Goal: Task Accomplishment & Management: Manage account settings

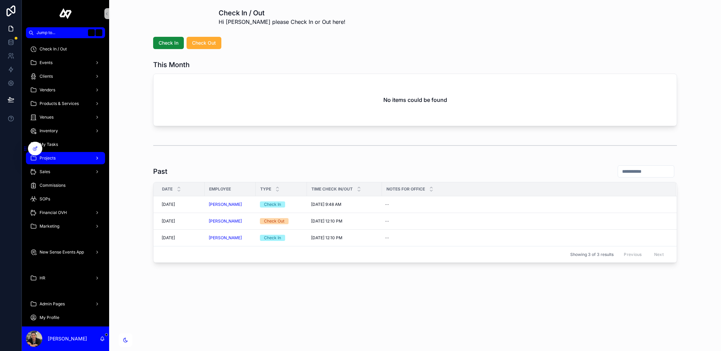
click at [72, 154] on div "Projects" at bounding box center [65, 158] width 71 height 11
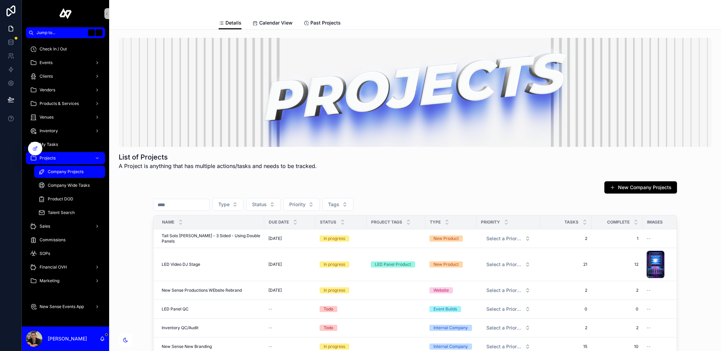
click at [182, 201] on input "scrollable content" at bounding box center [181, 205] width 56 height 10
type input "*****"
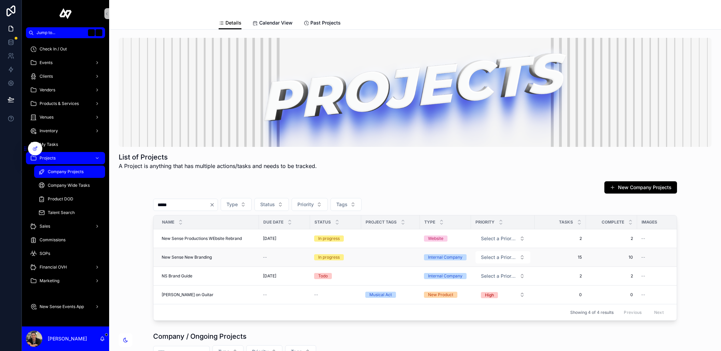
click at [193, 256] on span "New Sense New Branding" at bounding box center [187, 257] width 50 height 5
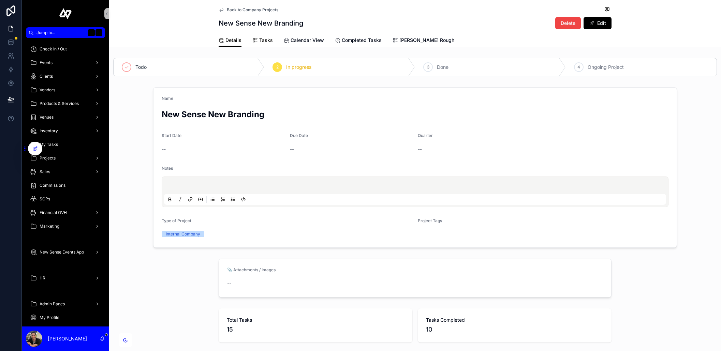
click at [270, 43] on span "Tasks" at bounding box center [266, 40] width 14 height 7
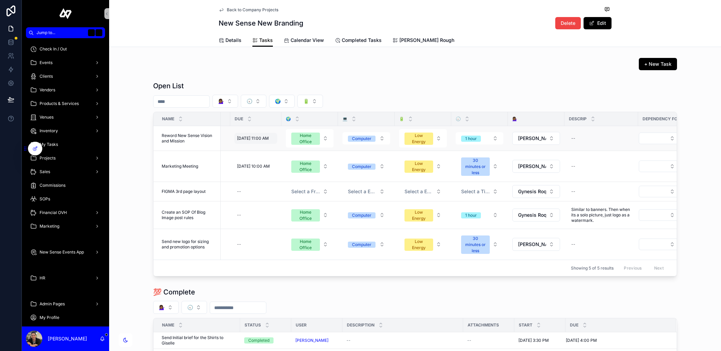
scroll to position [0, 110]
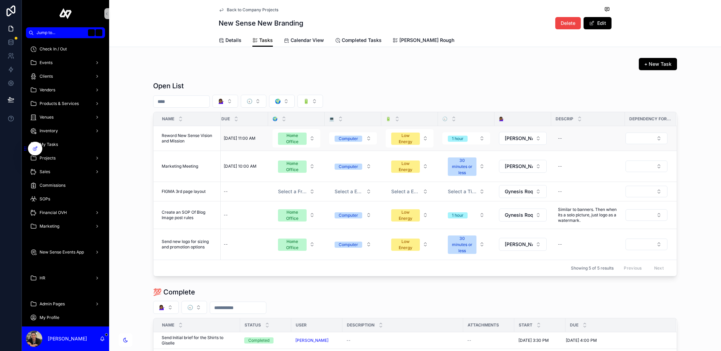
click at [186, 136] on span "Reword New Sense Vision and Mission" at bounding box center [189, 138] width 55 height 11
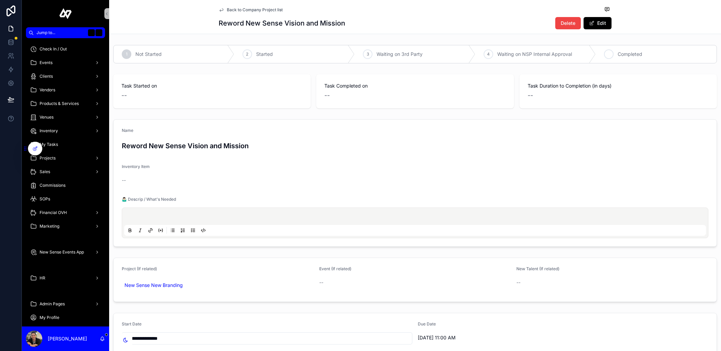
click at [635, 56] on span "Completed" at bounding box center [630, 54] width 25 height 7
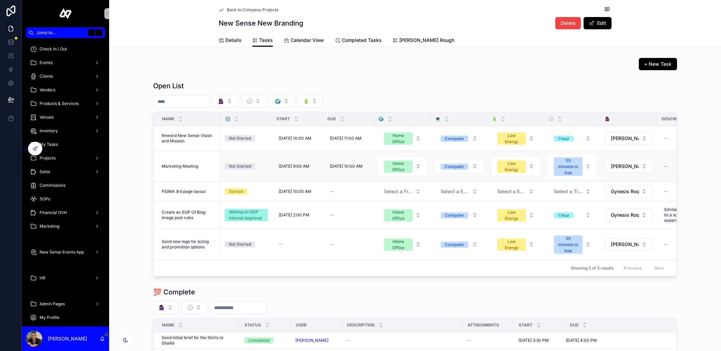
click at [194, 168] on span "Marketing Meeting" at bounding box center [180, 166] width 36 height 5
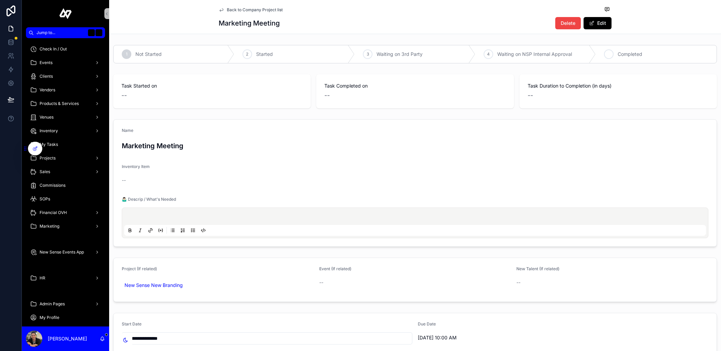
click at [626, 48] on div "5 Completed" at bounding box center [656, 54] width 121 height 18
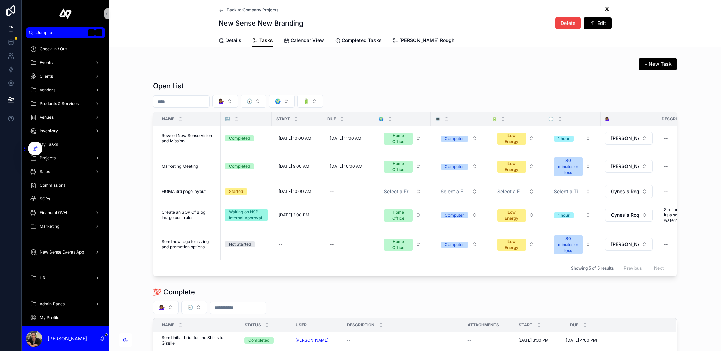
scroll to position [9, 0]
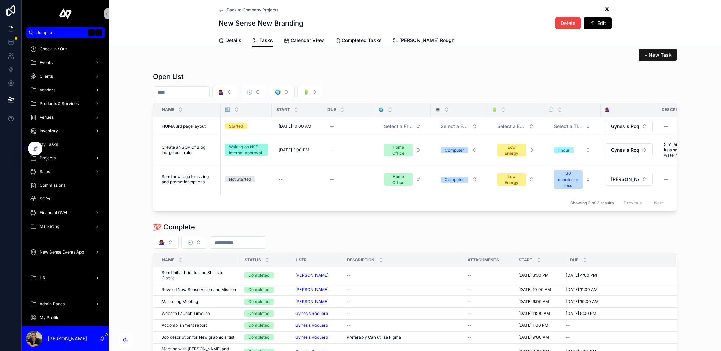
click at [649, 59] on button "+ New Task" at bounding box center [658, 55] width 38 height 12
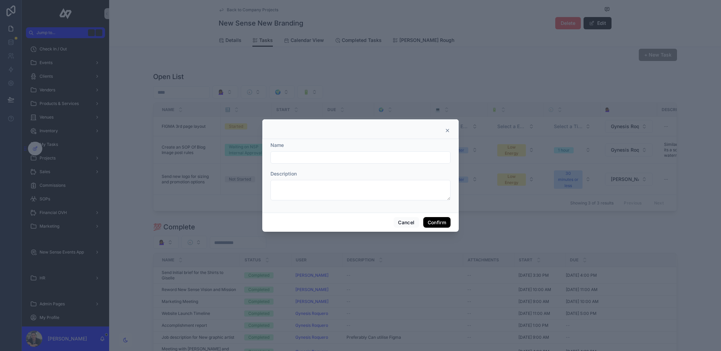
click at [298, 153] on input "text" at bounding box center [360, 158] width 179 height 10
type input "**********"
click at [432, 223] on button "Confirm" at bounding box center [436, 222] width 27 height 11
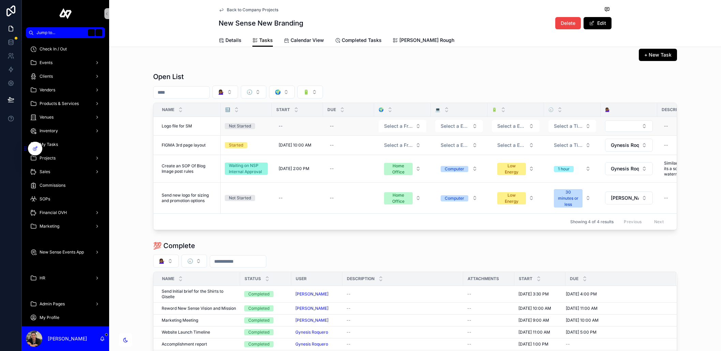
click at [191, 125] on span "Logo file for SM" at bounding box center [177, 125] width 30 height 5
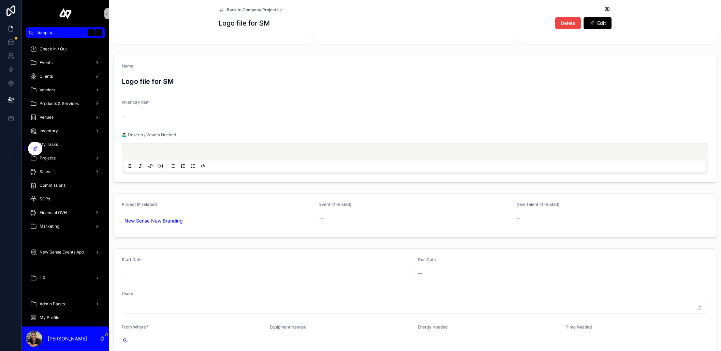
scroll to position [141, 0]
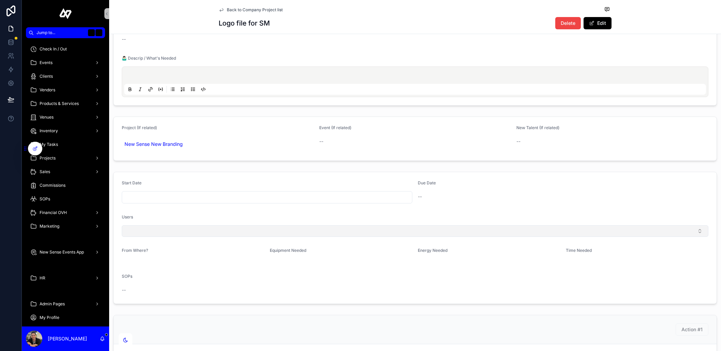
click at [178, 233] on button "Select Button" at bounding box center [415, 231] width 587 height 12
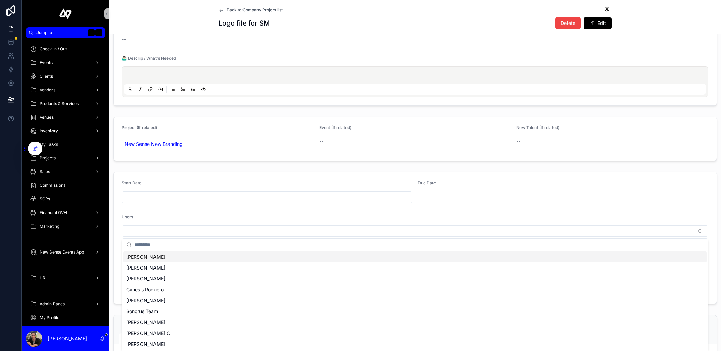
scroll to position [53, 0]
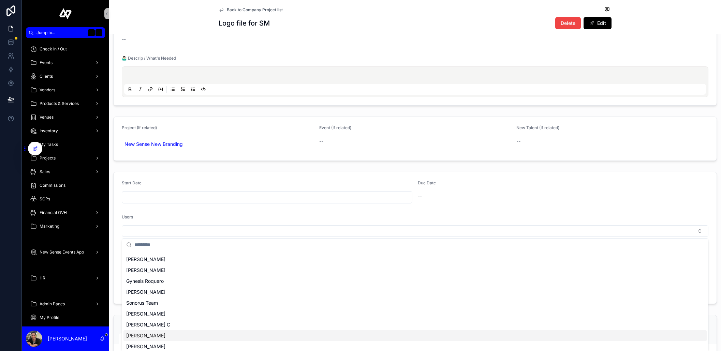
click at [155, 335] on span "[PERSON_NAME]" at bounding box center [145, 335] width 39 height 7
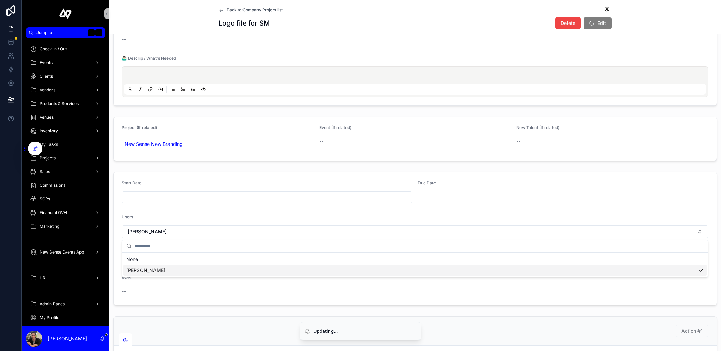
scroll to position [0, 0]
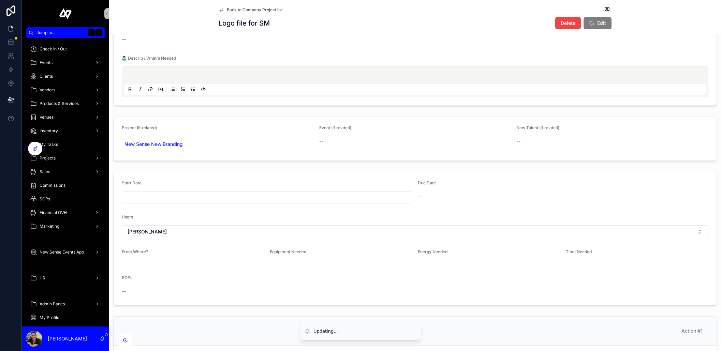
click at [235, 211] on form "Start Date Due Date -- Users [PERSON_NAME] From Where? Equipment Needed Energy …" at bounding box center [415, 238] width 603 height 133
click at [239, 198] on input "scrollable content" at bounding box center [267, 198] width 290 height 10
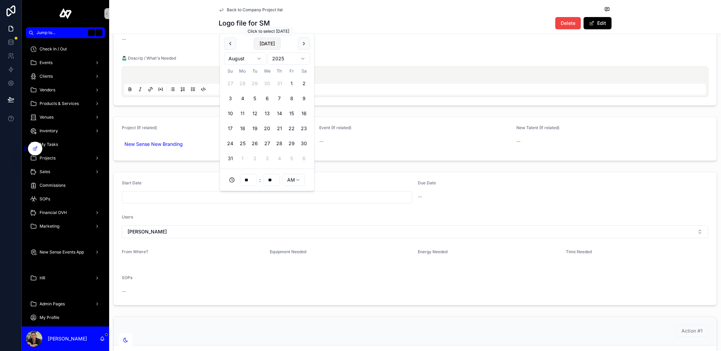
click at [267, 41] on button "[DATE]" at bounding box center [267, 44] width 27 height 12
click at [254, 180] on input "**" at bounding box center [248, 180] width 16 height 10
click at [246, 267] on div "08" at bounding box center [248, 269] width 31 height 11
type input "**********"
type input "**"
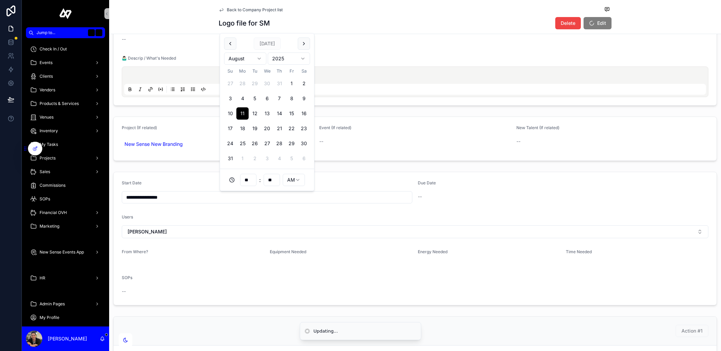
click at [348, 180] on form "**********" at bounding box center [415, 238] width 603 height 133
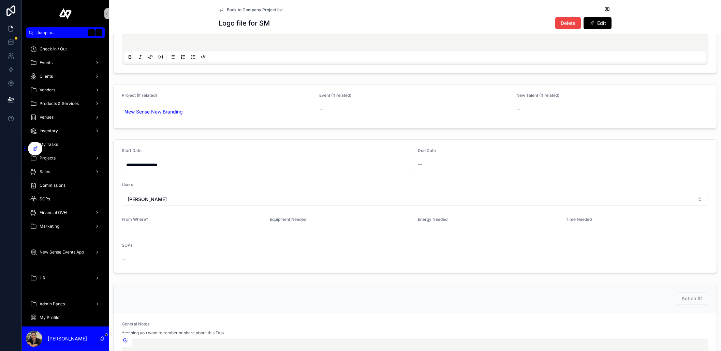
scroll to position [261, 0]
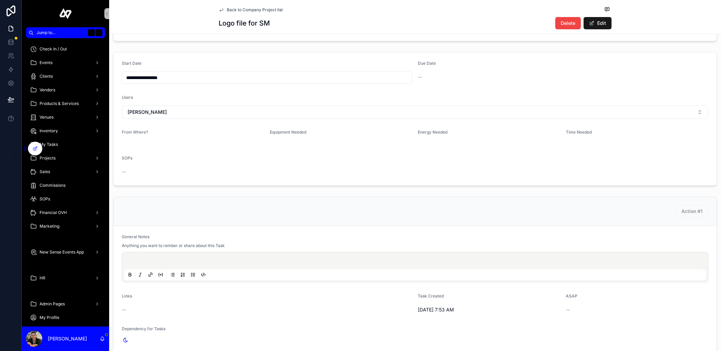
click at [601, 24] on button "Edit" at bounding box center [597, 23] width 28 height 12
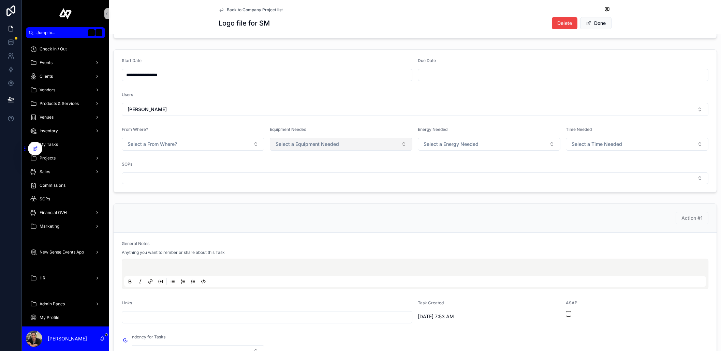
click at [353, 143] on button "Select a Equipment Needed" at bounding box center [341, 144] width 143 height 13
click at [307, 169] on div "Computer" at bounding box center [340, 171] width 139 height 10
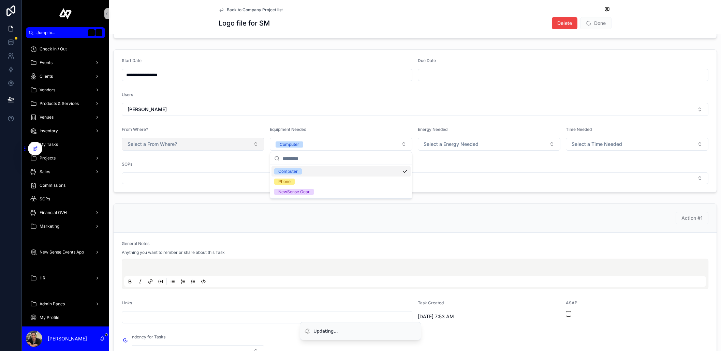
click at [193, 143] on button "Select a From Where?" at bounding box center [193, 144] width 143 height 13
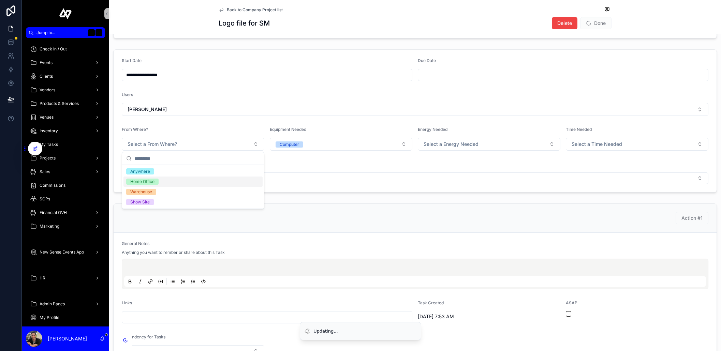
click at [187, 179] on div "Home Office" at bounding box center [192, 182] width 139 height 10
click at [470, 140] on button "Select a Energy Needed" at bounding box center [489, 144] width 143 height 13
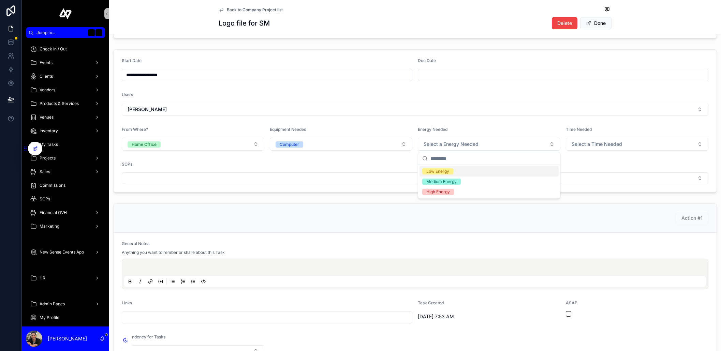
click at [445, 174] on div "Low Energy" at bounding box center [437, 171] width 23 height 6
click at [593, 149] on button "Select a Time Needed" at bounding box center [637, 144] width 143 height 13
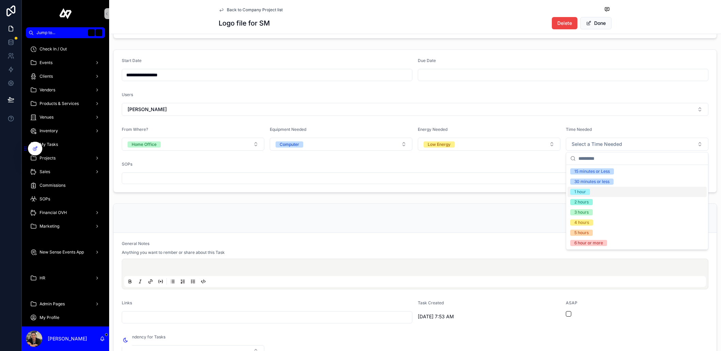
click at [584, 194] on div "1 hour" at bounding box center [580, 192] width 12 height 6
click at [525, 162] on div "SOPs" at bounding box center [415, 166] width 587 height 8
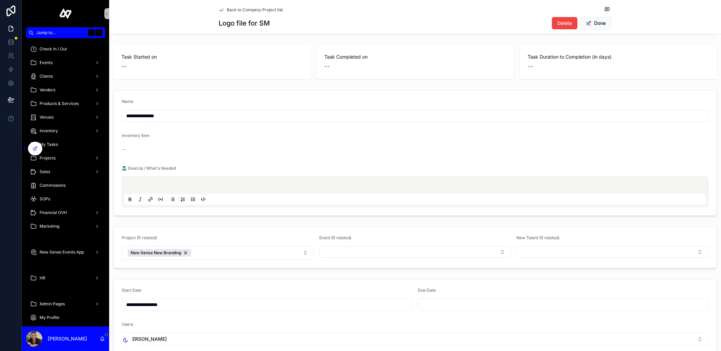
scroll to position [0, 0]
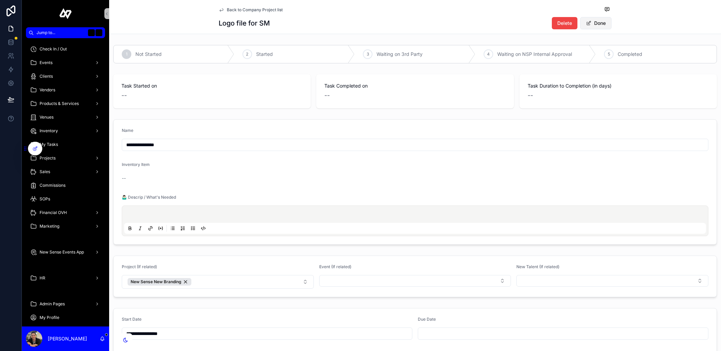
click at [587, 26] on button "Done" at bounding box center [595, 23] width 31 height 12
click at [280, 49] on div "2 Started" at bounding box center [294, 54] width 121 height 18
